Goal: Task Accomplishment & Management: Use online tool/utility

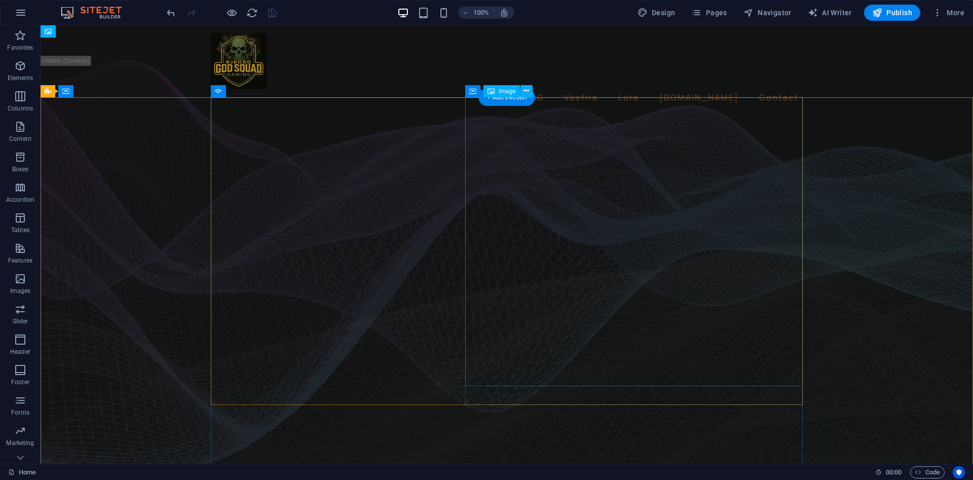
select select "%"
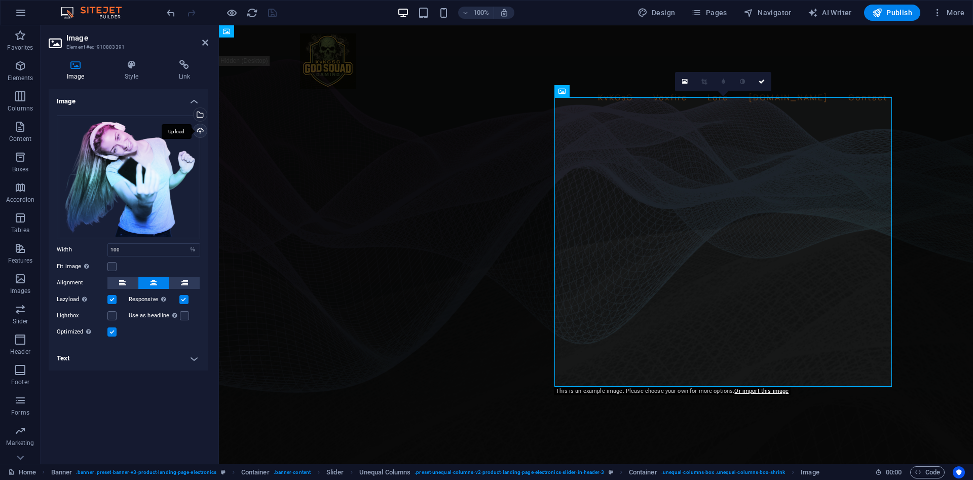
click at [205, 135] on div "Upload" at bounding box center [199, 131] width 15 height 15
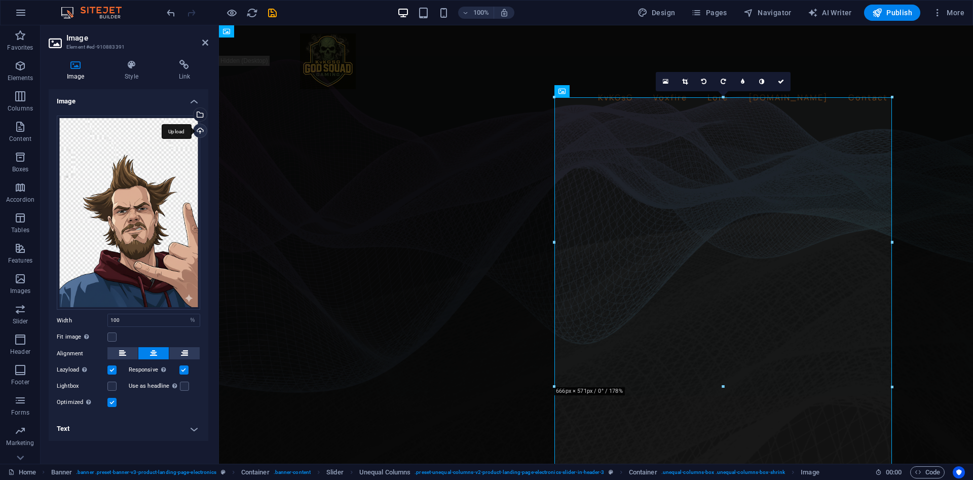
click at [202, 131] on div "Upload" at bounding box center [199, 131] width 15 height 15
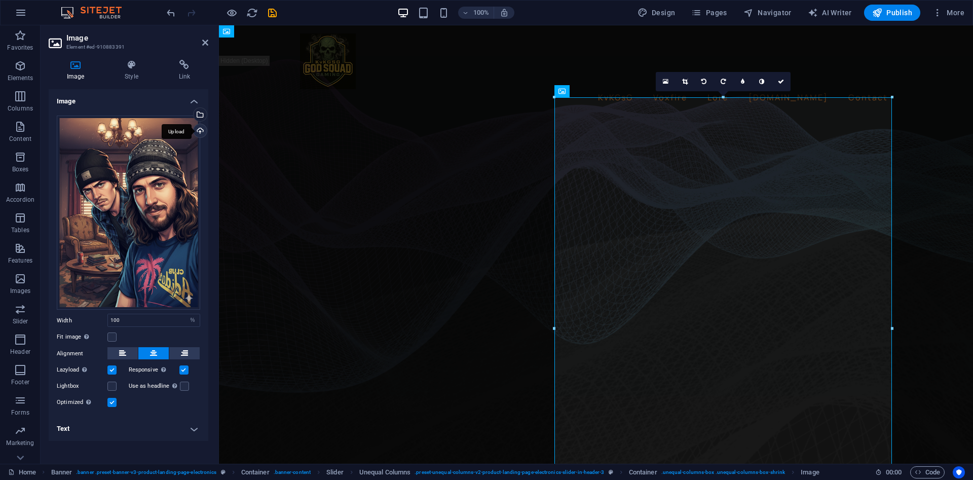
click at [200, 133] on div "Upload" at bounding box center [199, 131] width 15 height 15
click at [200, 129] on div "Upload" at bounding box center [199, 131] width 15 height 15
click at [202, 116] on div "Select files from the file manager, stock photos, or upload file(s)" at bounding box center [199, 115] width 15 height 15
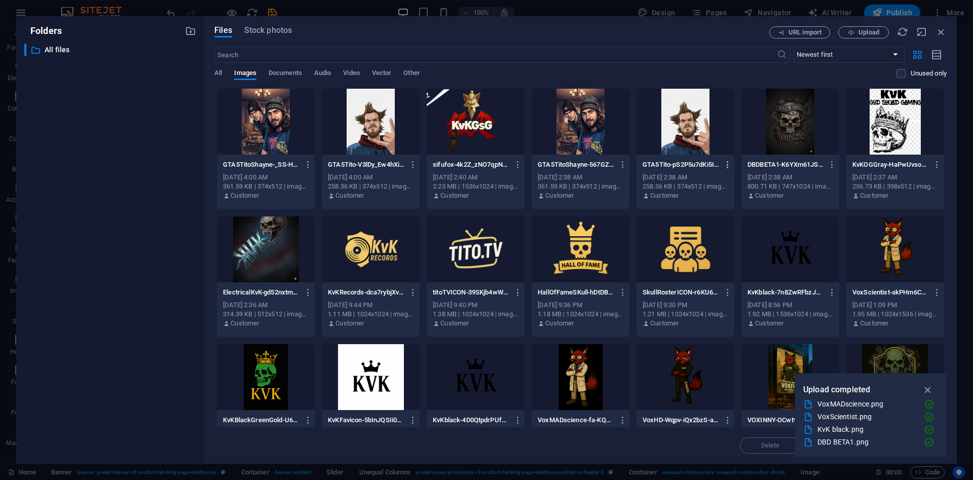
click at [728, 167] on icon "button" at bounding box center [728, 164] width 10 height 9
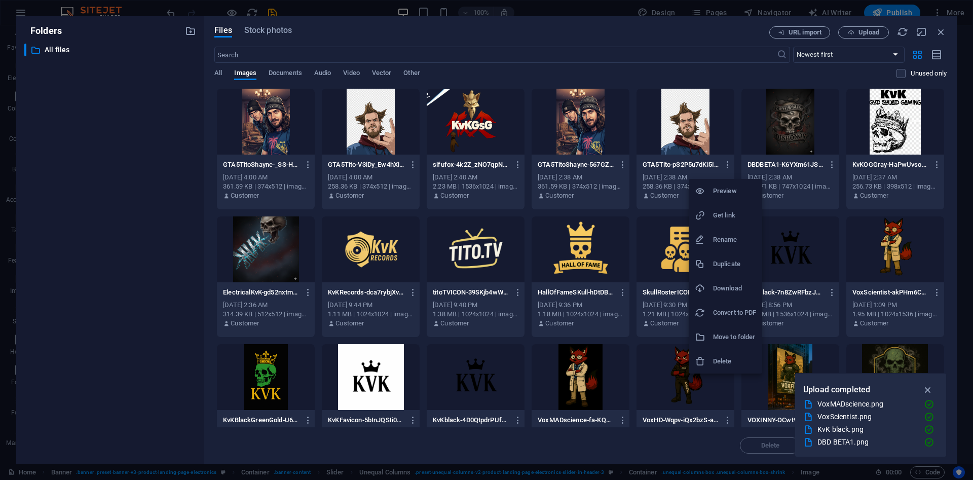
click at [742, 267] on h6 "Duplicate" at bounding box center [734, 264] width 43 height 12
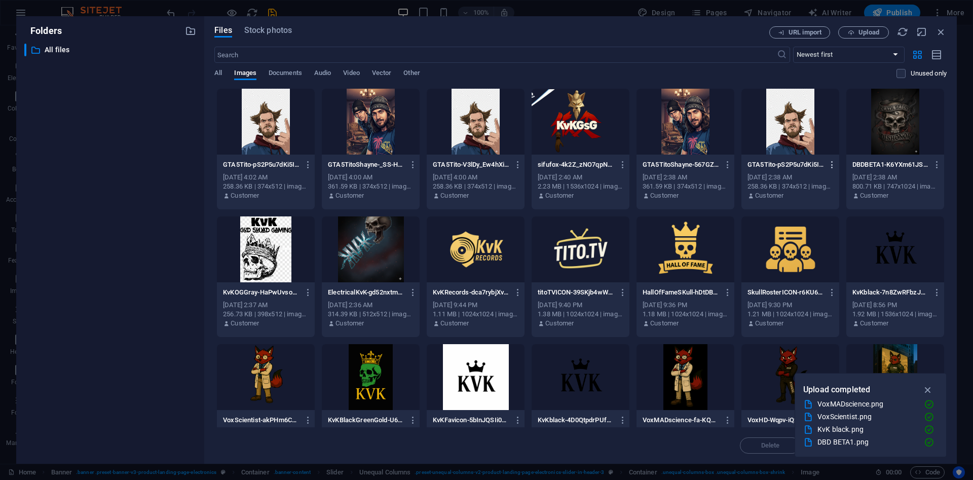
click at [835, 169] on icon "button" at bounding box center [833, 164] width 10 height 9
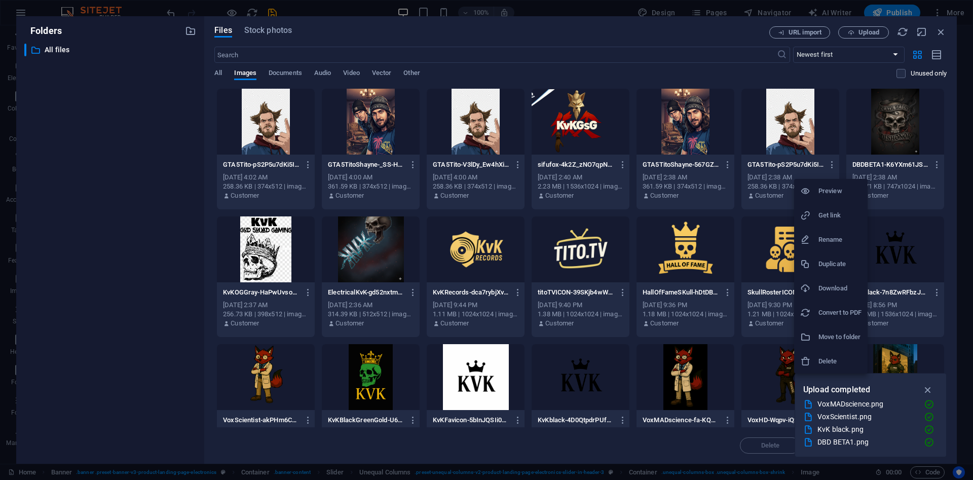
click at [823, 357] on h6 "Delete" at bounding box center [840, 361] width 43 height 12
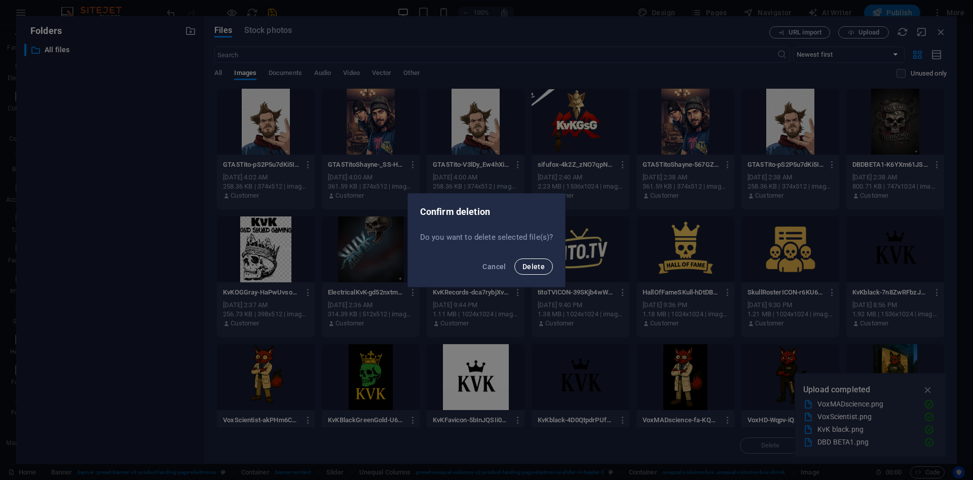
click at [542, 271] on button "Delete" at bounding box center [534, 267] width 39 height 16
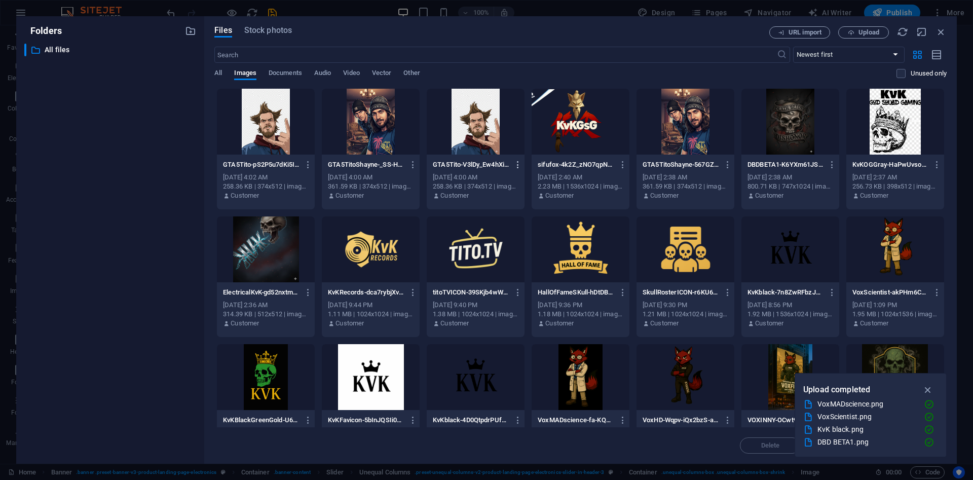
click at [518, 163] on icon "button" at bounding box center [519, 164] width 10 height 9
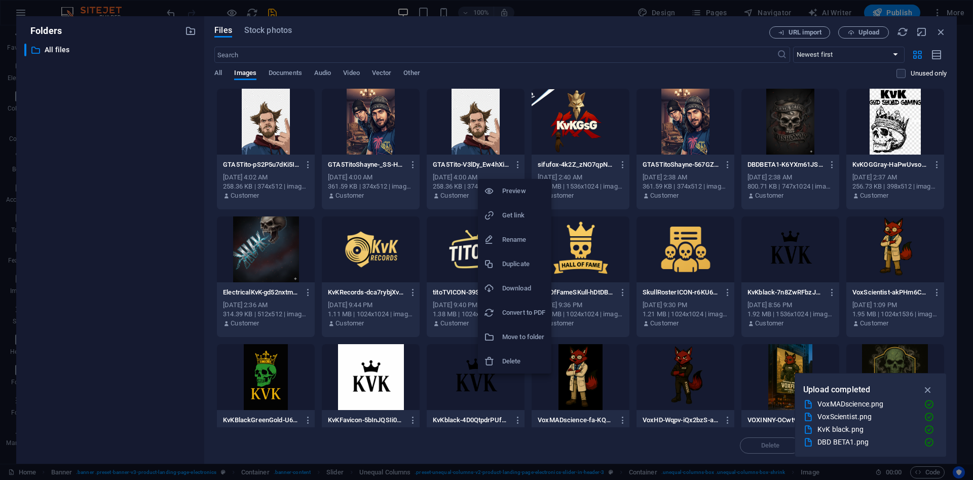
click at [516, 356] on h6 "Delete" at bounding box center [523, 361] width 43 height 12
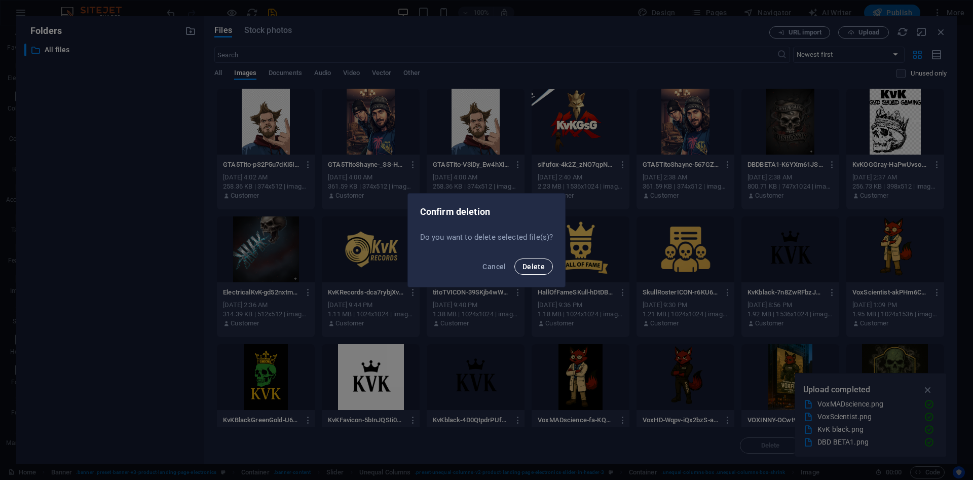
click at [535, 270] on span "Delete" at bounding box center [534, 267] width 22 height 8
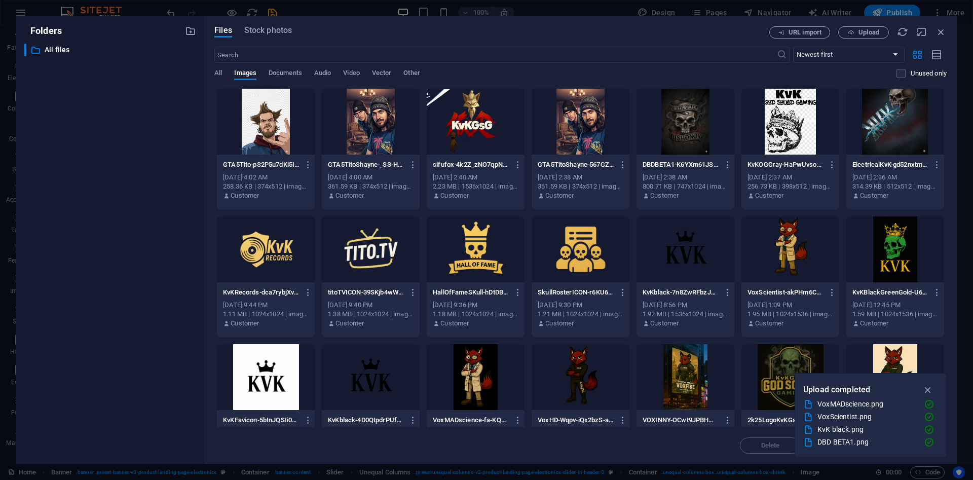
click at [907, 75] on span at bounding box center [908, 73] width 5 height 5
click at [899, 77] on label at bounding box center [901, 73] width 9 height 9
click at [0, 0] on input "checkbox" at bounding box center [0, 0] width 0 height 0
click at [899, 77] on label at bounding box center [901, 73] width 9 height 9
click at [0, 0] on input "checkbox" at bounding box center [0, 0] width 0 height 0
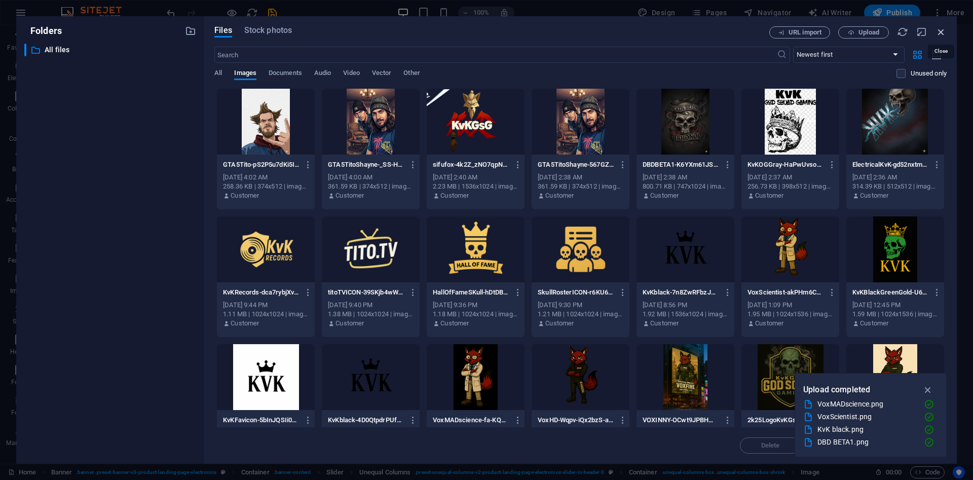
click at [941, 33] on icon "button" at bounding box center [941, 31] width 11 height 11
